Goal: Navigation & Orientation: Find specific page/section

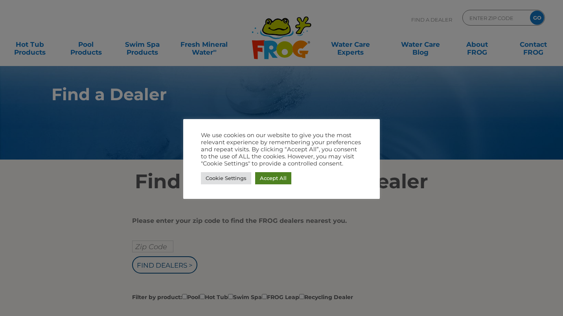
click at [273, 180] on link "Accept All" at bounding box center [273, 178] width 36 height 12
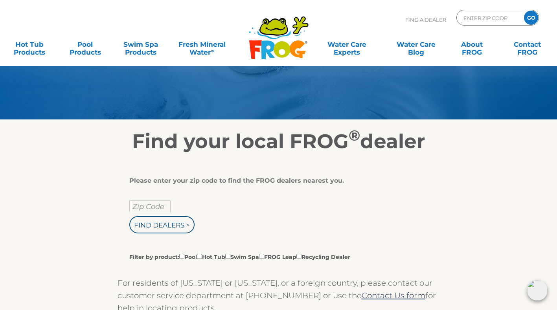
scroll to position [40, 0]
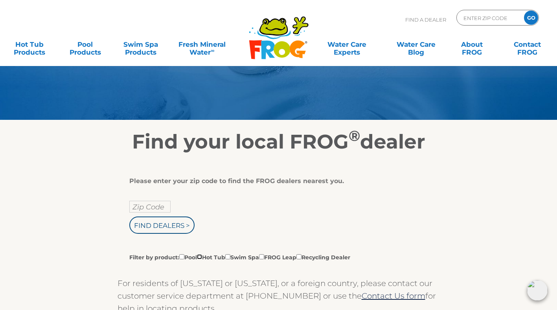
click at [202, 256] on input "Filter by product: Pool Hot Tub Swim Spa FROG Leap Recycling Dealer" at bounding box center [199, 256] width 5 height 5
checkbox input "true"
click at [31, 45] on link "Hot Tub Products" at bounding box center [29, 45] width 43 height 16
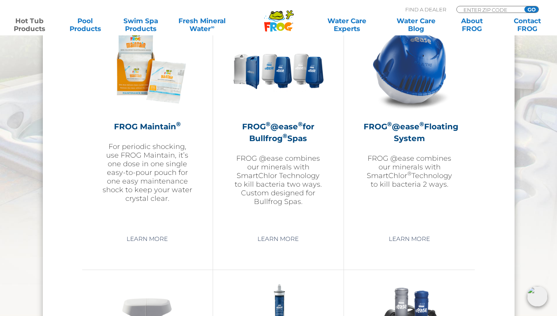
scroll to position [911, 0]
click at [404, 238] on link "Learn More" at bounding box center [409, 239] width 59 height 14
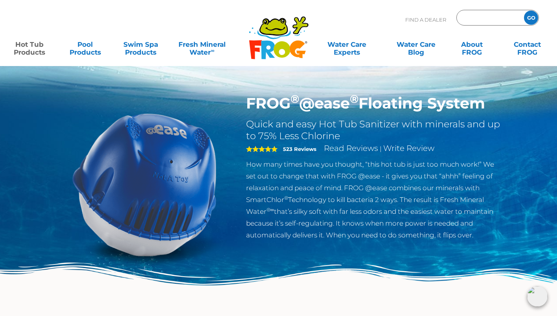
click at [476, 17] on input "Zip Code Form" at bounding box center [489, 17] width 53 height 11
type input "32571"
click at [531, 20] on input "GO" at bounding box center [531, 18] width 14 height 14
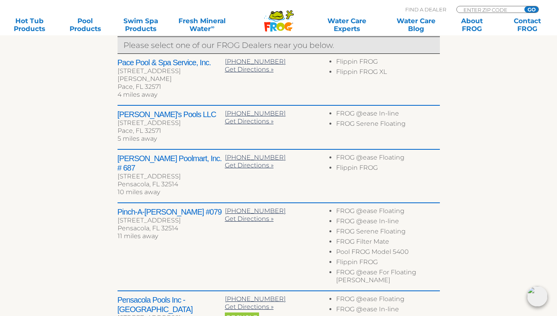
scroll to position [321, 0]
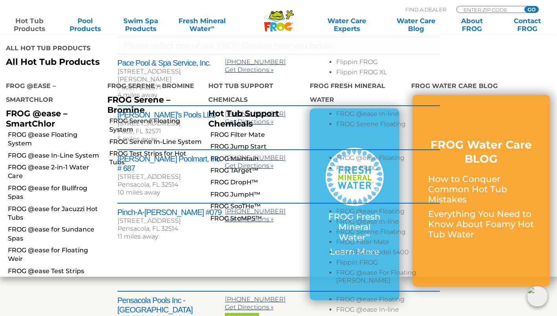
click at [34, 27] on link "Hot Tub Products" at bounding box center [29, 25] width 43 height 16
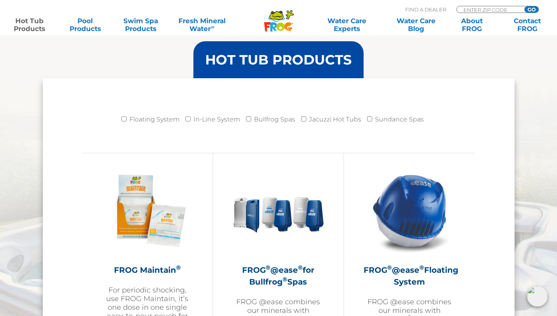
scroll to position [769, 0]
